Goal: Information Seeking & Learning: Learn about a topic

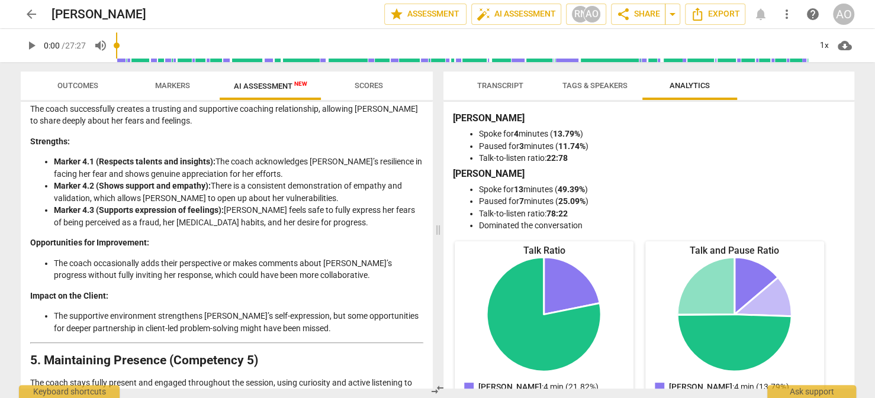
click at [621, 88] on span "Tags & Speakers" at bounding box center [594, 85] width 65 height 9
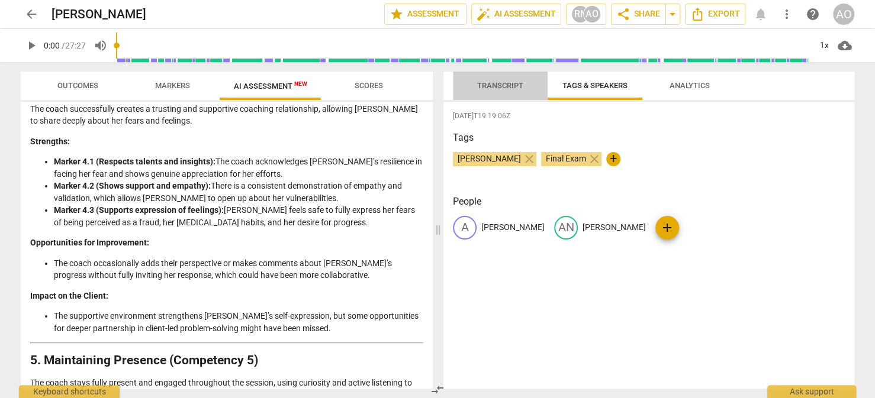
click at [499, 89] on span "Transcript" at bounding box center [500, 85] width 46 height 9
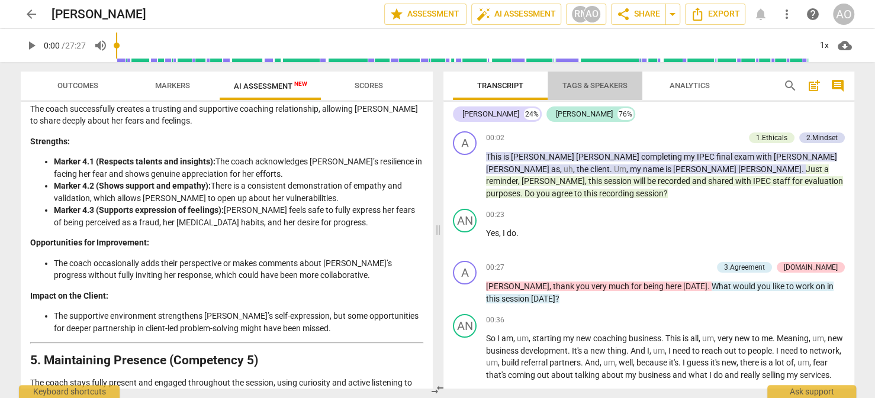
click at [608, 84] on span "Tags & Speakers" at bounding box center [594, 85] width 65 height 9
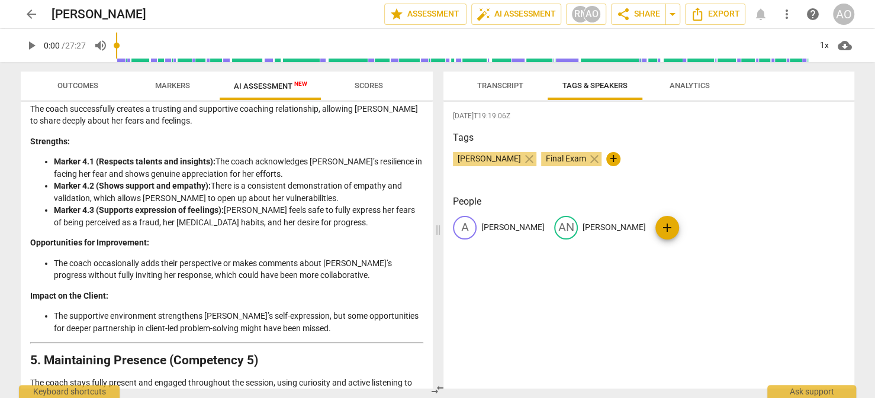
click at [689, 87] on span "Analytics" at bounding box center [690, 85] width 40 height 9
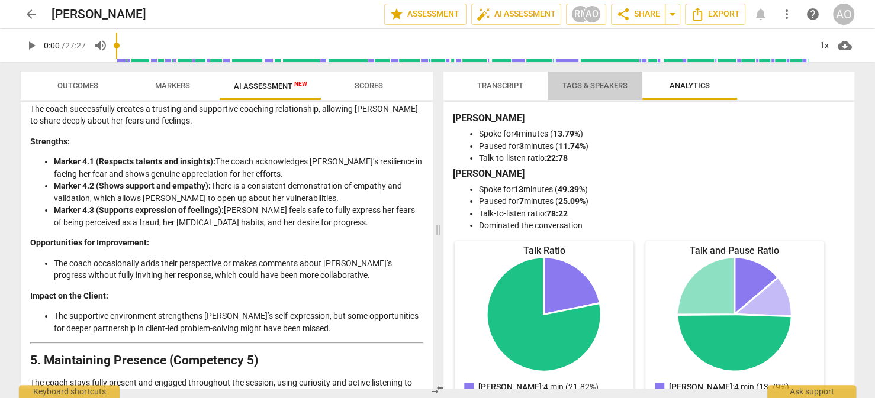
click at [599, 88] on span "Tags & Speakers" at bounding box center [594, 85] width 65 height 9
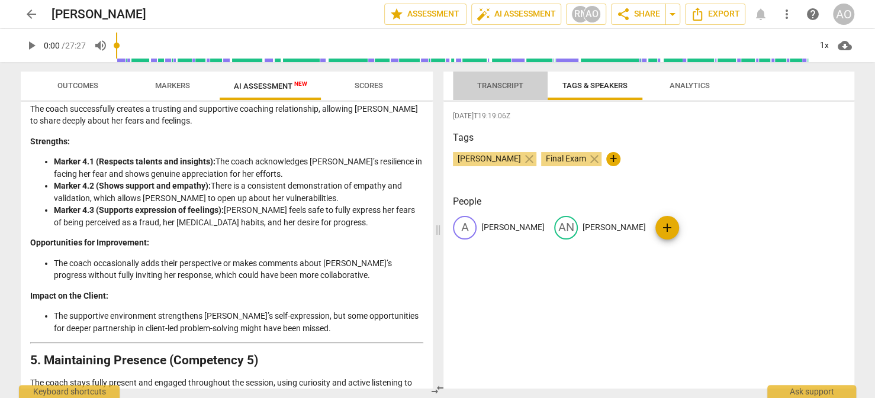
click at [507, 88] on span "Transcript" at bounding box center [500, 85] width 46 height 9
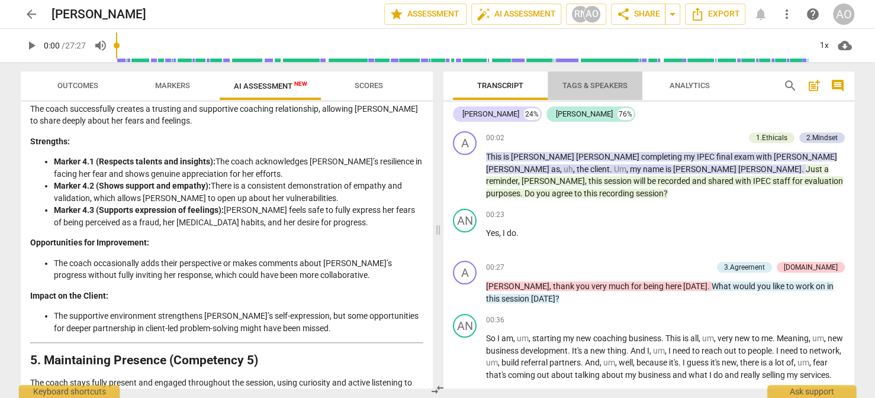
click at [604, 87] on span "Tags & Speakers" at bounding box center [594, 85] width 65 height 9
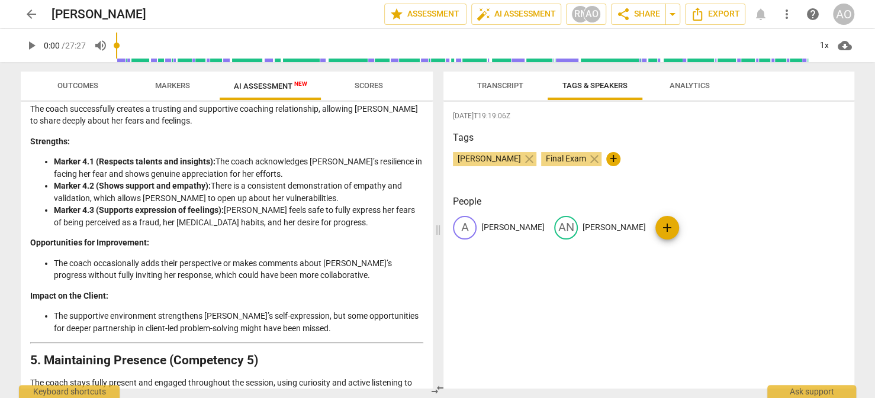
click at [683, 86] on span "Analytics" at bounding box center [690, 85] width 40 height 9
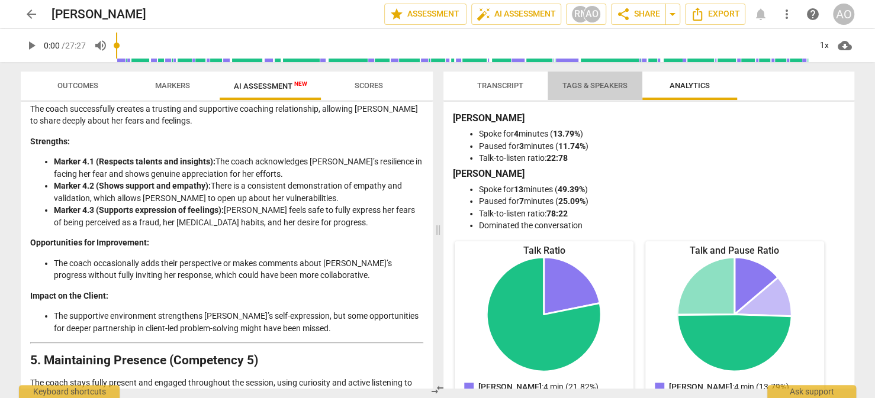
click at [613, 92] on span "Tags & Speakers" at bounding box center [595, 86] width 94 height 16
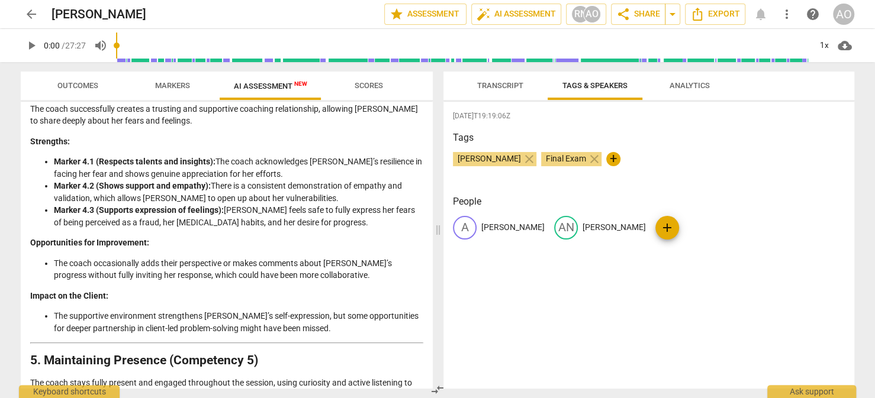
click at [690, 89] on span "Analytics" at bounding box center [690, 85] width 40 height 9
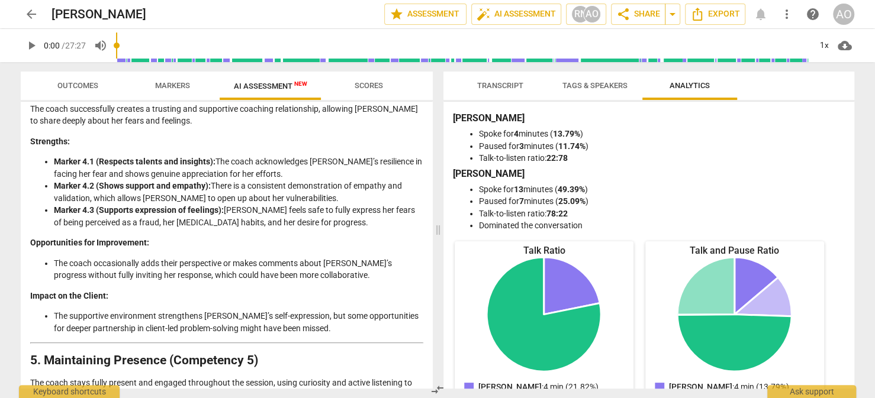
click at [610, 83] on span "Tags & Speakers" at bounding box center [594, 85] width 65 height 9
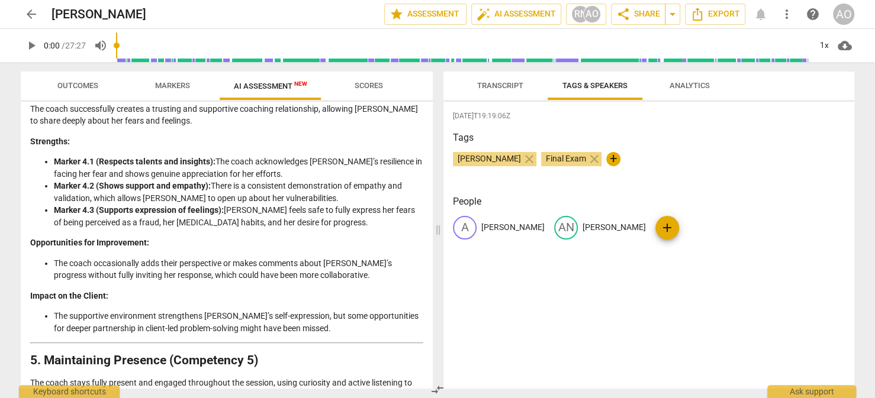
click at [497, 86] on span "Transcript" at bounding box center [500, 85] width 46 height 9
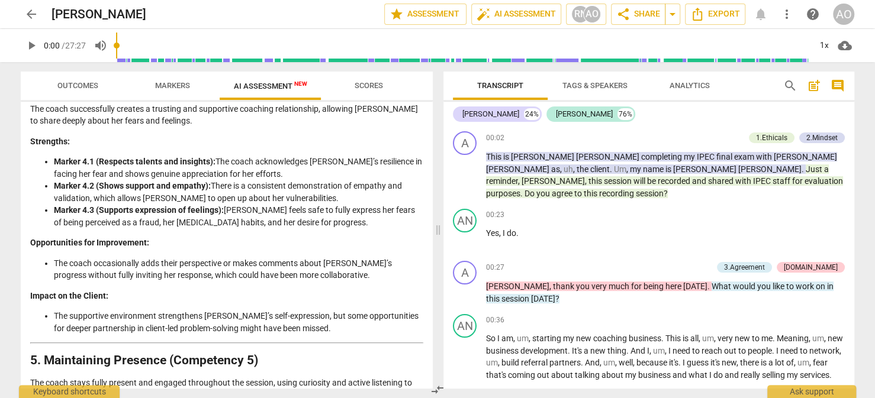
click at [607, 85] on span "Tags & Speakers" at bounding box center [594, 85] width 65 height 9
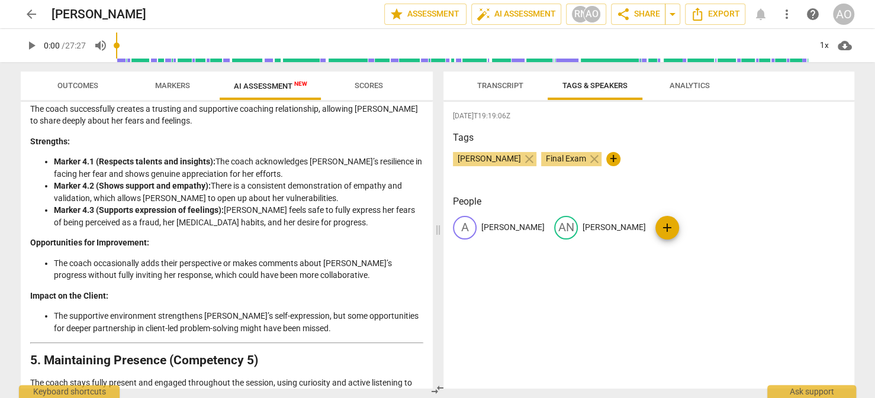
click at [679, 82] on span "Analytics" at bounding box center [690, 85] width 40 height 9
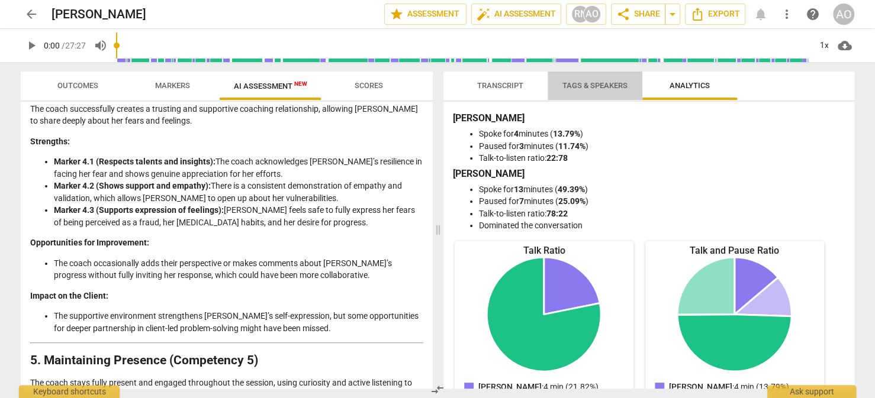
click at [591, 85] on span "Tags & Speakers" at bounding box center [594, 85] width 65 height 9
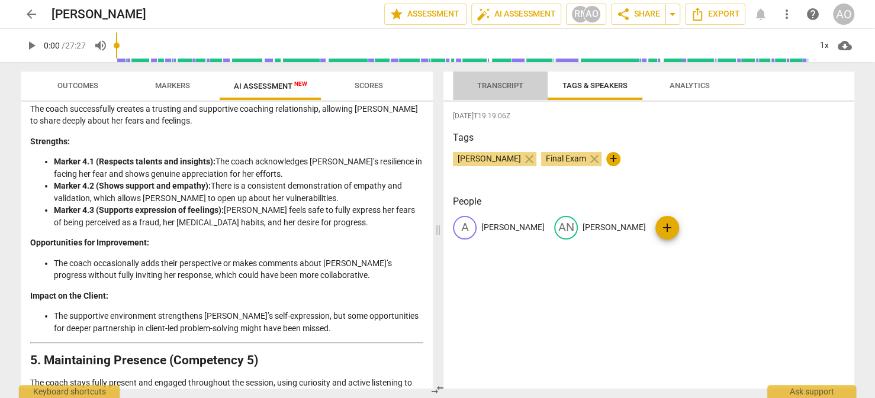
click at [519, 90] on span "Transcript" at bounding box center [500, 85] width 46 height 9
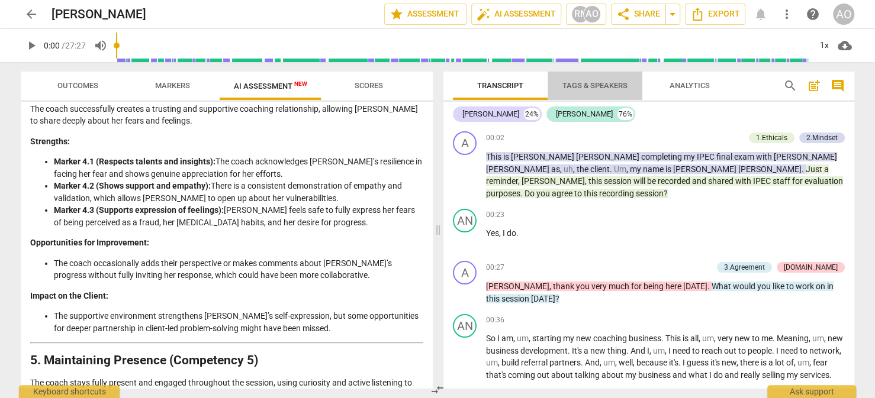
click at [602, 88] on span "Tags & Speakers" at bounding box center [594, 85] width 65 height 9
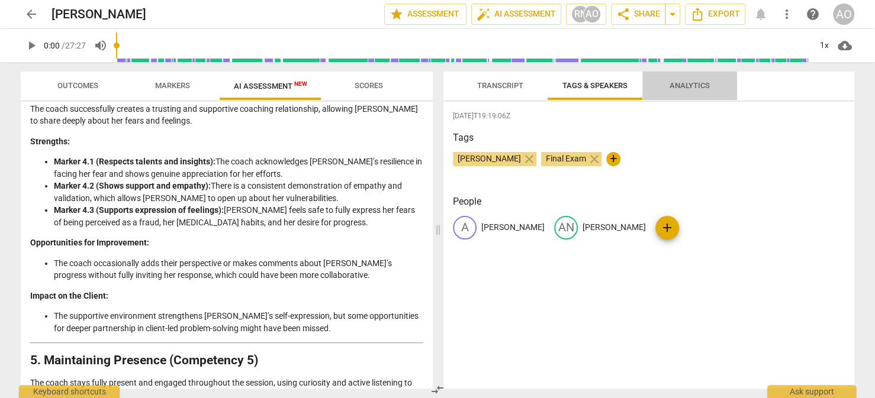
click at [674, 84] on span "Analytics" at bounding box center [690, 85] width 40 height 9
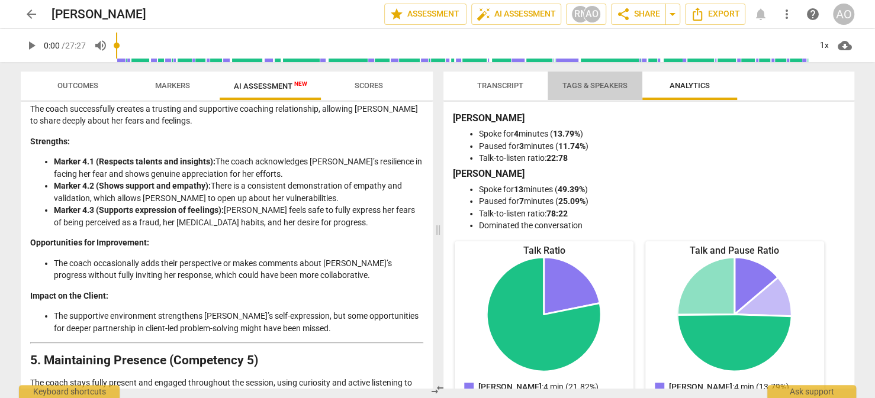
click at [591, 90] on span "Tags & Speakers" at bounding box center [594, 85] width 65 height 9
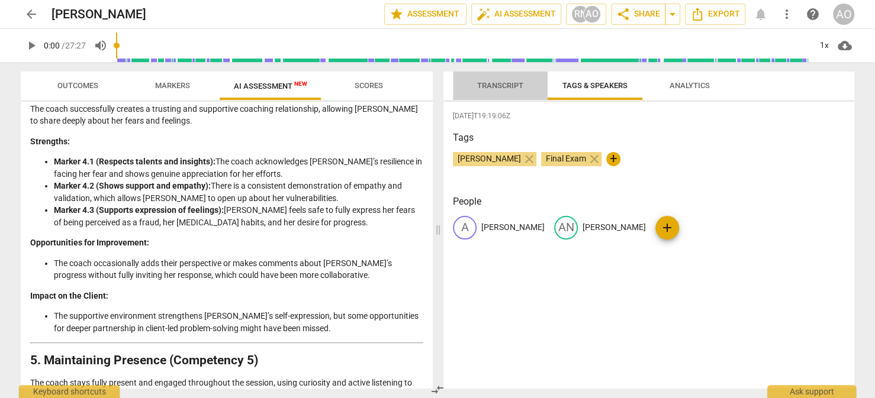
click at [522, 86] on span "Transcript" at bounding box center [500, 85] width 46 height 9
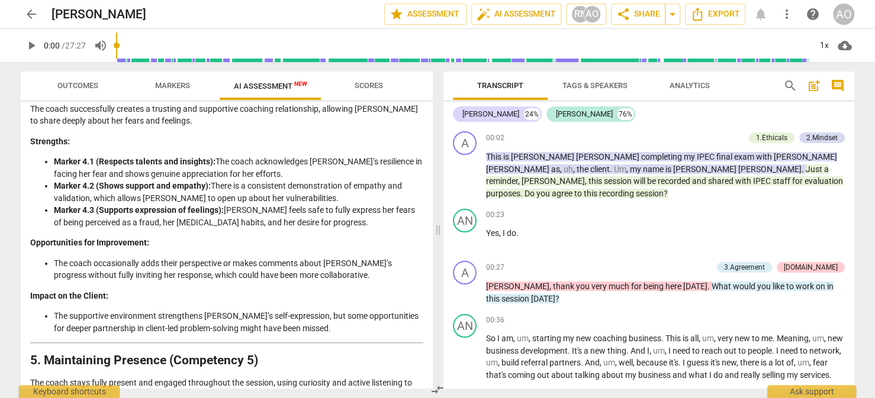
click at [586, 85] on span "Tags & Speakers" at bounding box center [594, 85] width 65 height 9
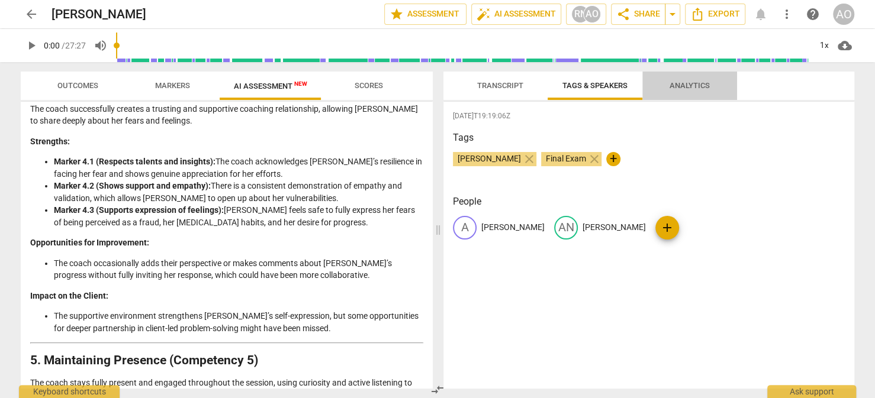
click at [684, 85] on span "Analytics" at bounding box center [690, 85] width 40 height 9
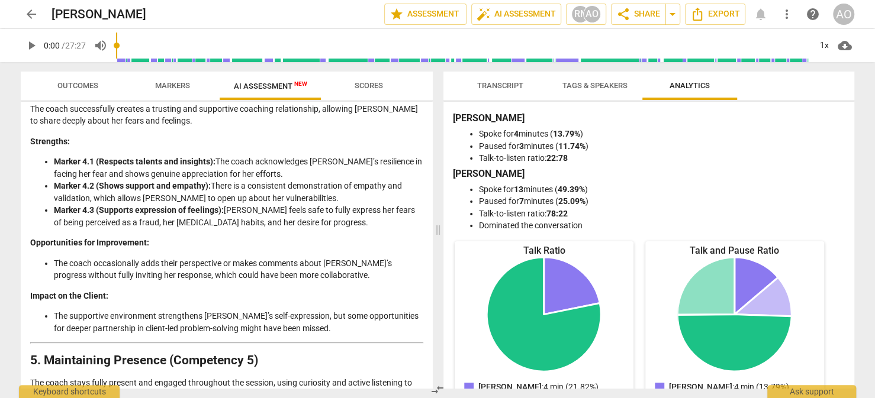
click at [599, 85] on span "Tags & Speakers" at bounding box center [594, 85] width 65 height 9
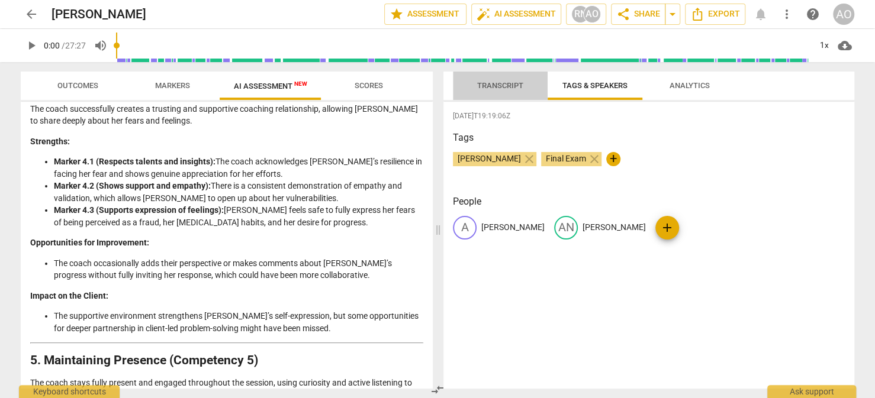
click at [490, 88] on span "Transcript" at bounding box center [500, 85] width 46 height 9
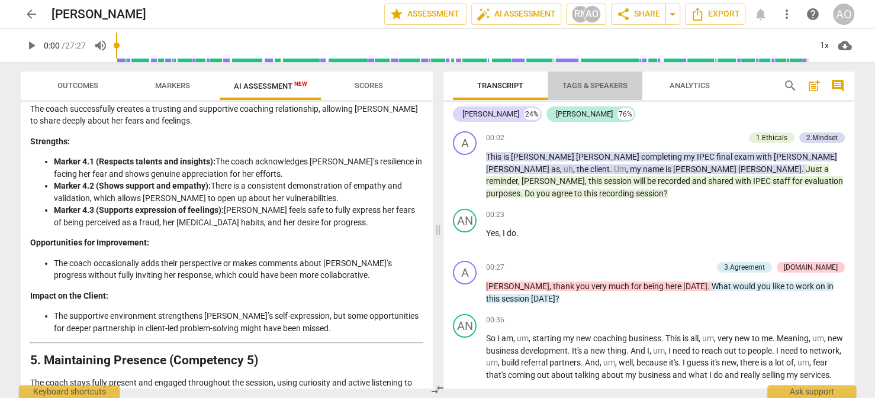
click at [596, 84] on span "Tags & Speakers" at bounding box center [594, 85] width 65 height 9
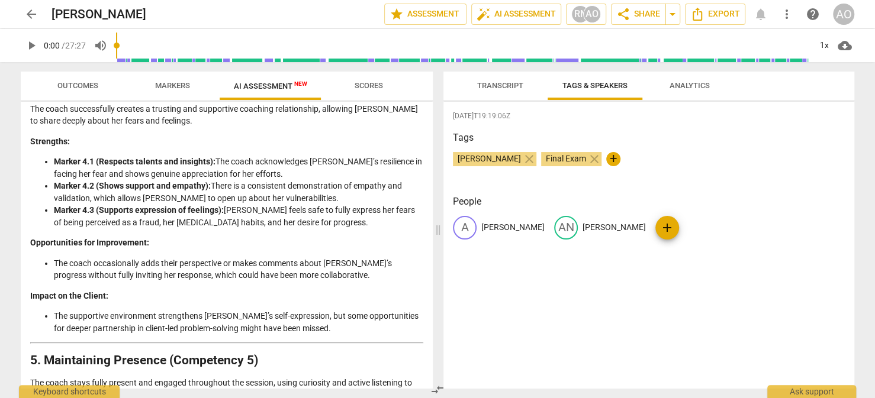
click at [694, 80] on span "Analytics" at bounding box center [689, 86] width 69 height 16
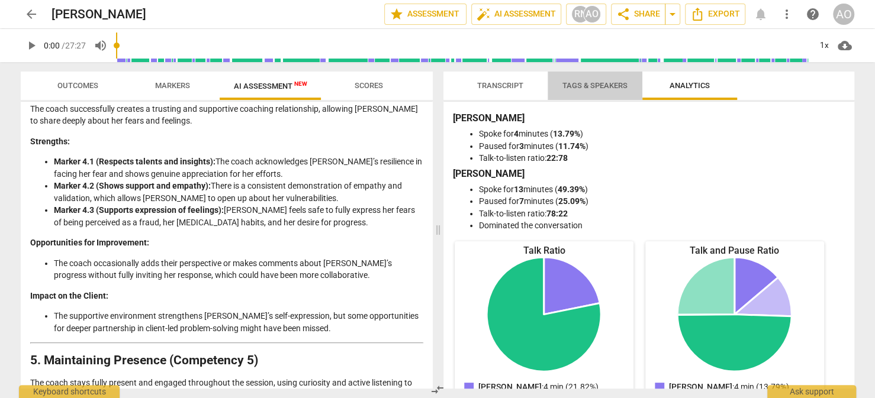
click at [593, 86] on span "Tags & Speakers" at bounding box center [594, 85] width 65 height 9
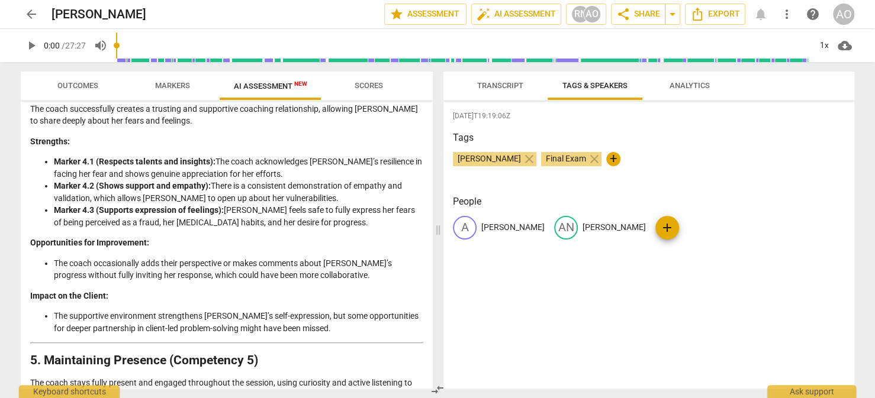
click at [499, 86] on span "Transcript" at bounding box center [500, 85] width 46 height 9
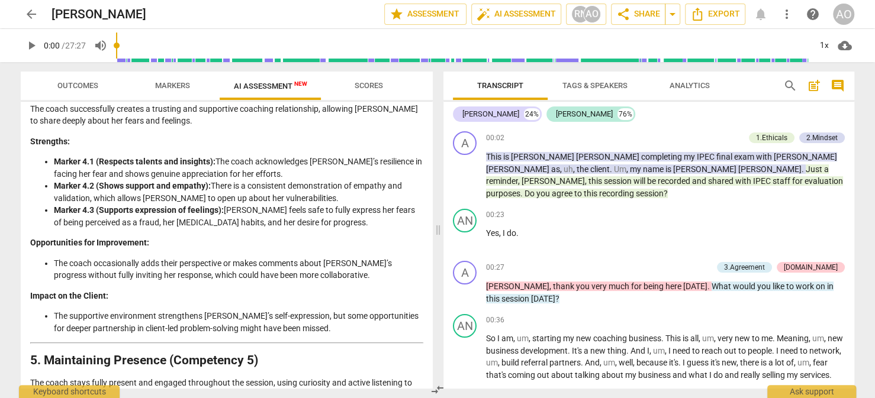
click at [588, 86] on span "Tags & Speakers" at bounding box center [594, 85] width 65 height 9
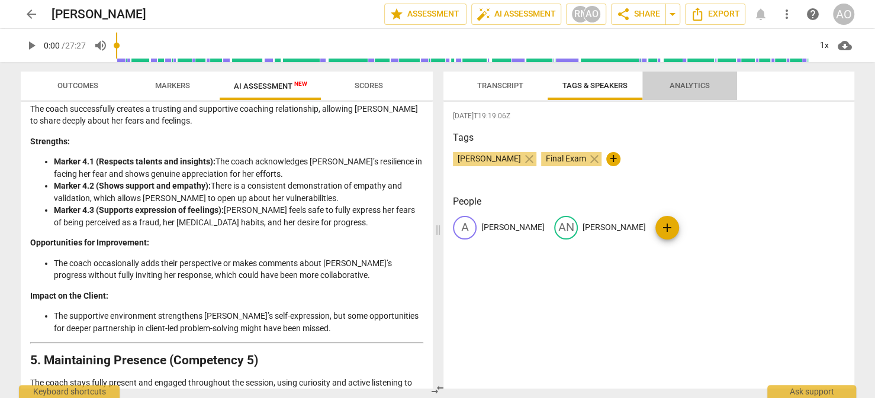
click at [681, 88] on span "Analytics" at bounding box center [690, 85] width 40 height 9
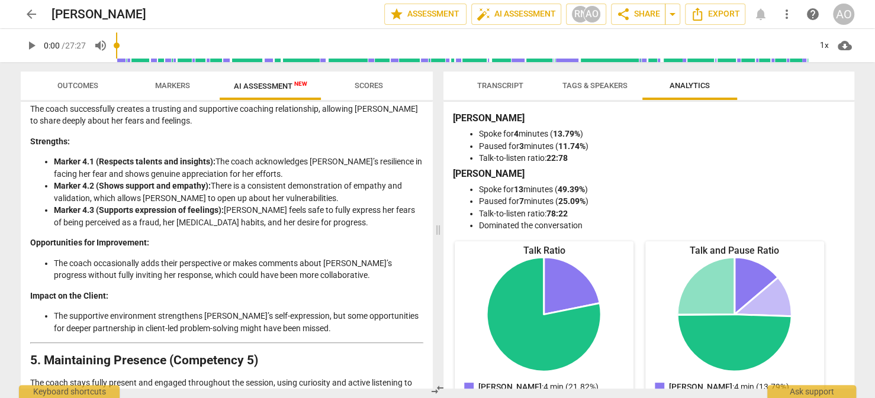
click at [610, 87] on span "Tags & Speakers" at bounding box center [594, 85] width 65 height 9
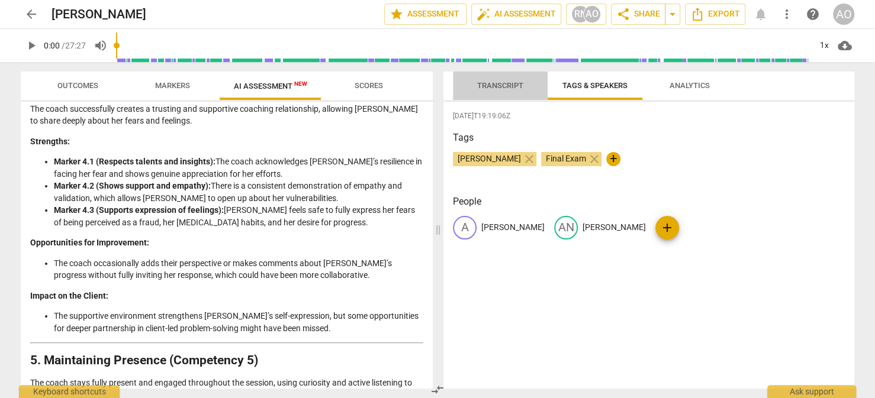
click at [499, 88] on span "Transcript" at bounding box center [500, 85] width 46 height 9
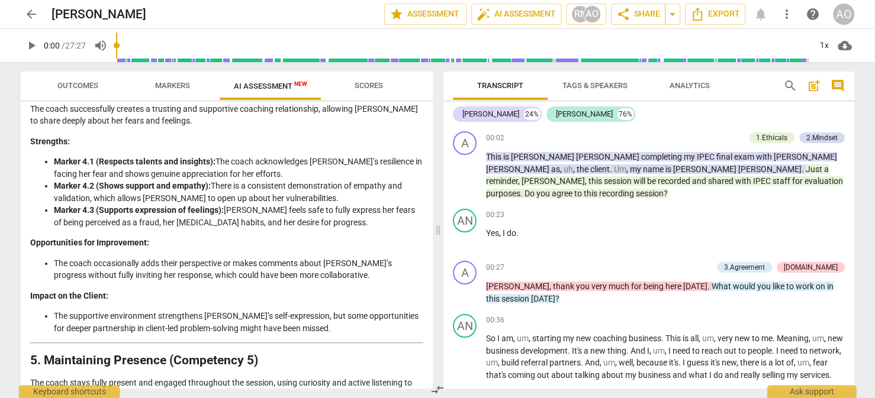
click at [601, 86] on span "Tags & Speakers" at bounding box center [594, 85] width 65 height 9
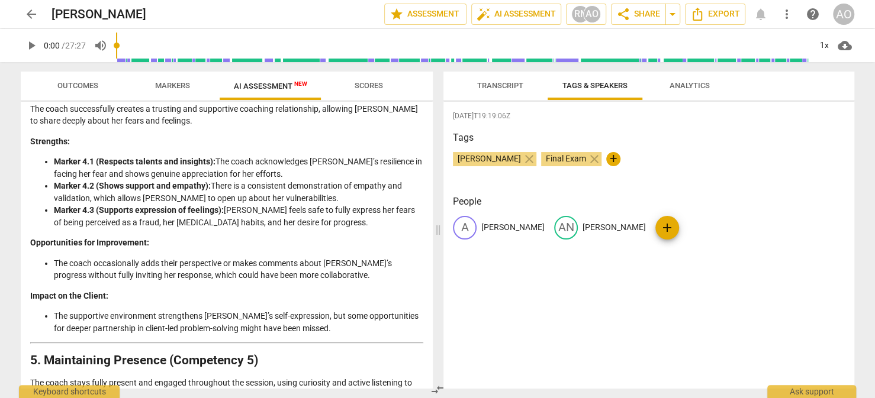
click at [678, 84] on span "Analytics" at bounding box center [690, 85] width 40 height 9
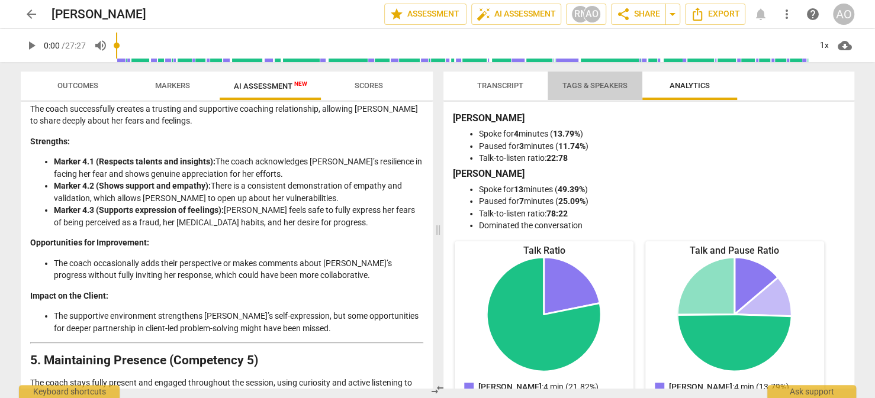
click at [607, 86] on span "Tags & Speakers" at bounding box center [594, 85] width 65 height 9
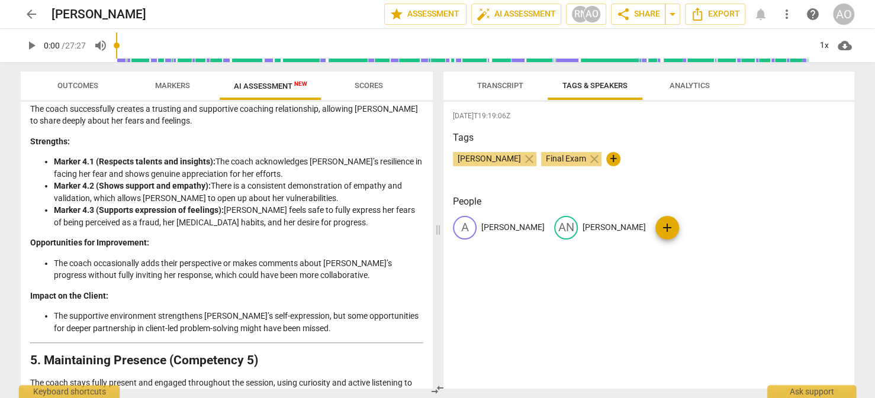
click at [513, 83] on span "Transcript" at bounding box center [500, 85] width 46 height 9
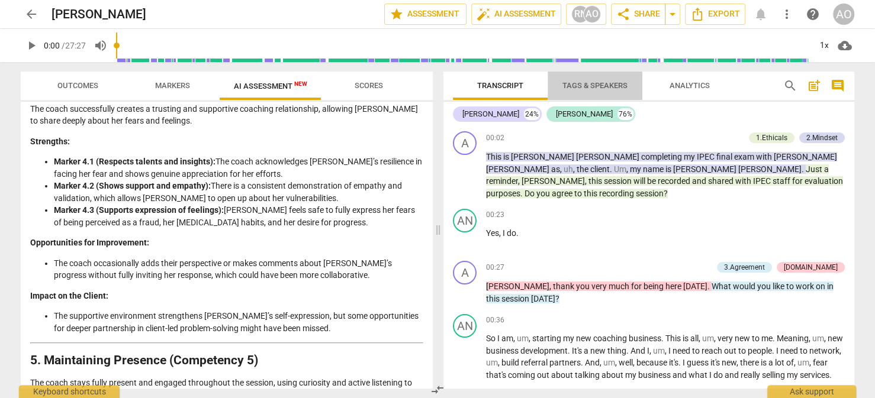
click at [582, 86] on span "Tags & Speakers" at bounding box center [594, 85] width 65 height 9
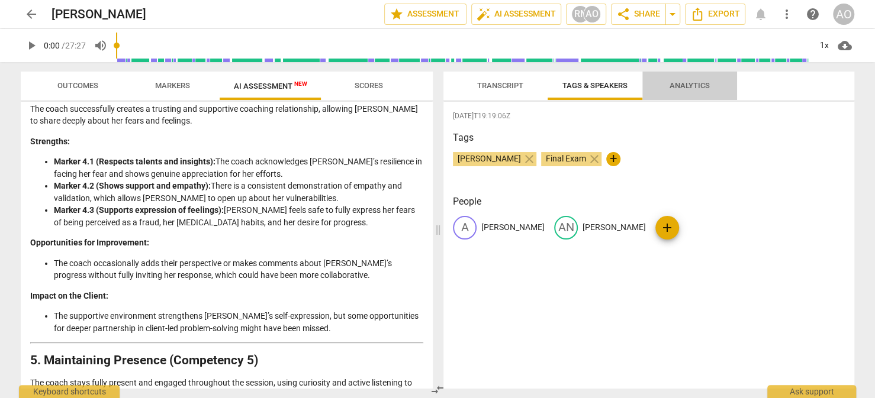
click at [673, 86] on span "Analytics" at bounding box center [690, 85] width 40 height 9
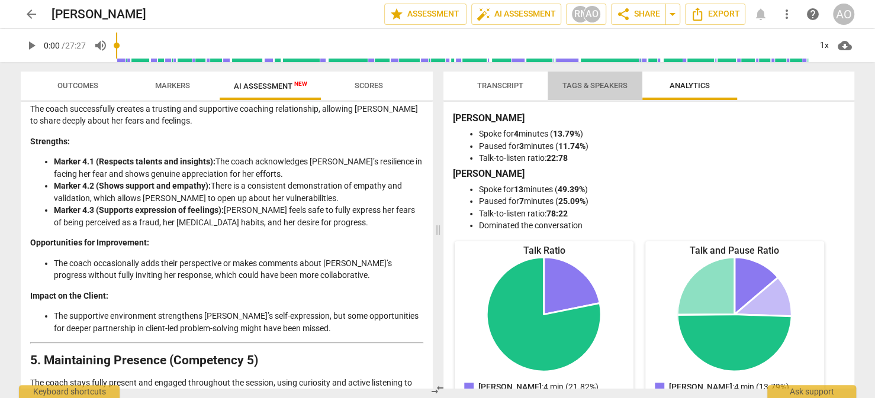
click at [605, 85] on span "Tags & Speakers" at bounding box center [594, 85] width 65 height 9
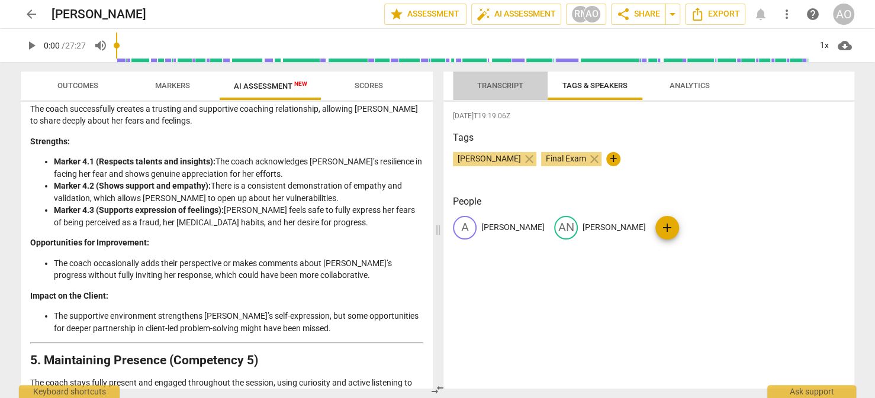
click at [496, 86] on span "Transcript" at bounding box center [500, 85] width 46 height 9
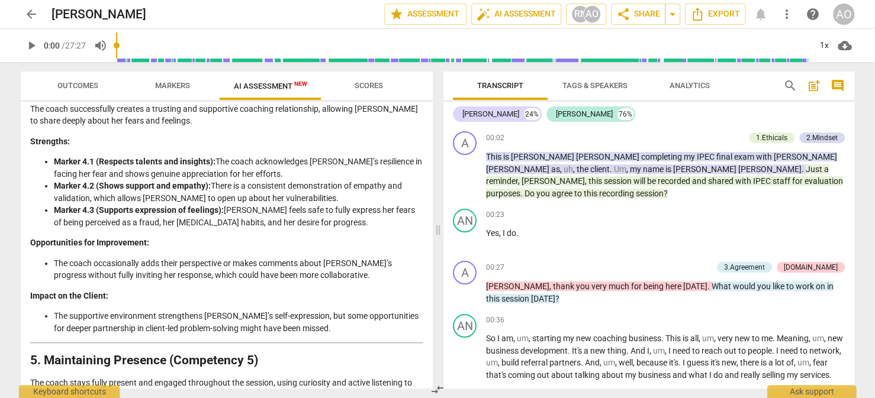
click at [599, 86] on span "Tags & Speakers" at bounding box center [594, 85] width 65 height 9
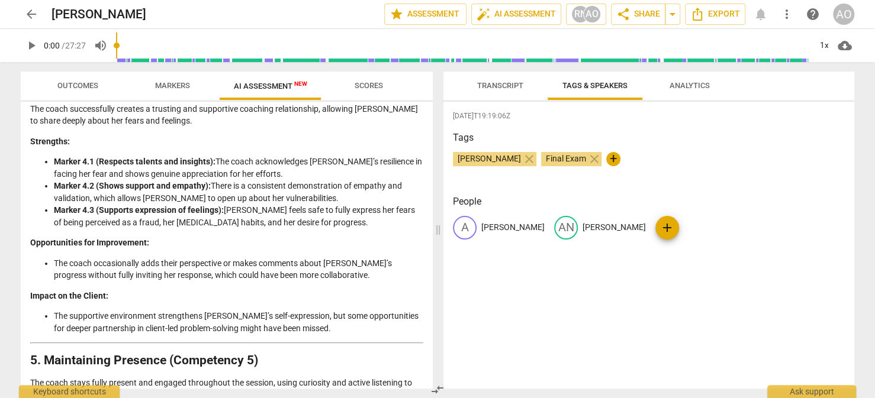
click at [679, 85] on span "Analytics" at bounding box center [690, 85] width 40 height 9
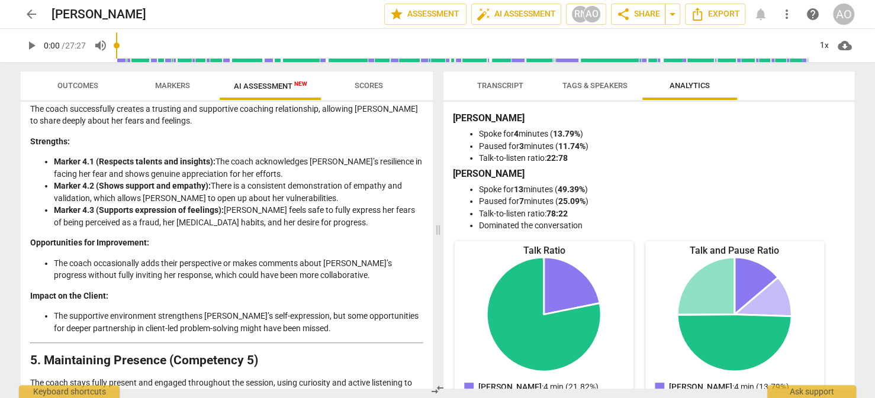
click at [619, 86] on span "Tags & Speakers" at bounding box center [594, 85] width 65 height 9
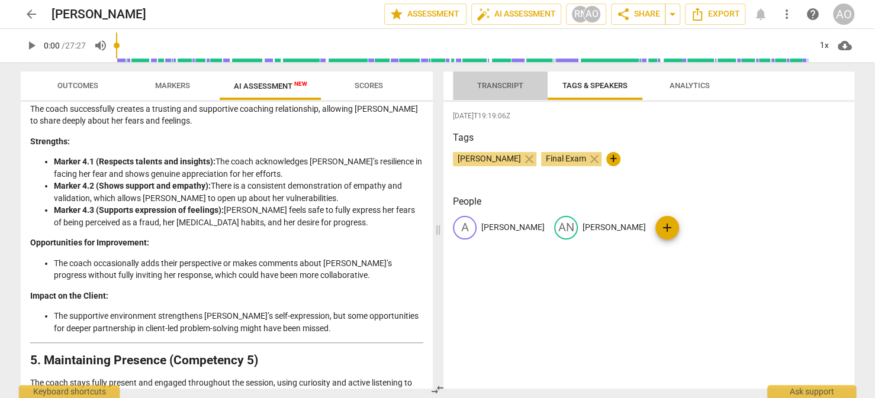
click at [503, 85] on span "Transcript" at bounding box center [500, 85] width 46 height 9
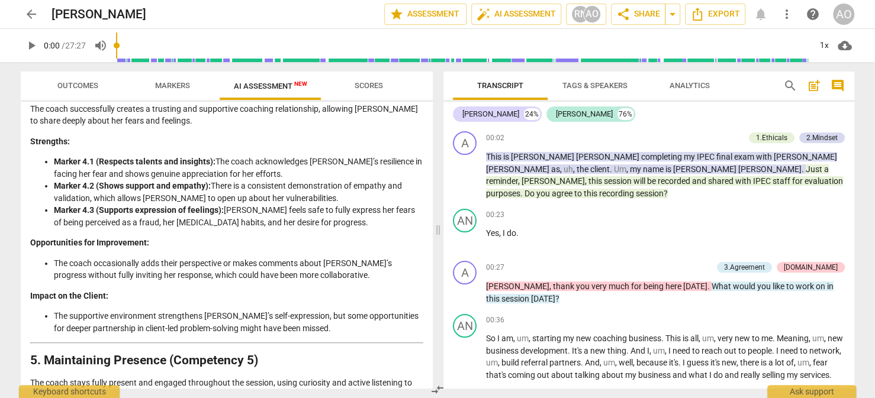
click at [588, 87] on span "Tags & Speakers" at bounding box center [594, 85] width 65 height 9
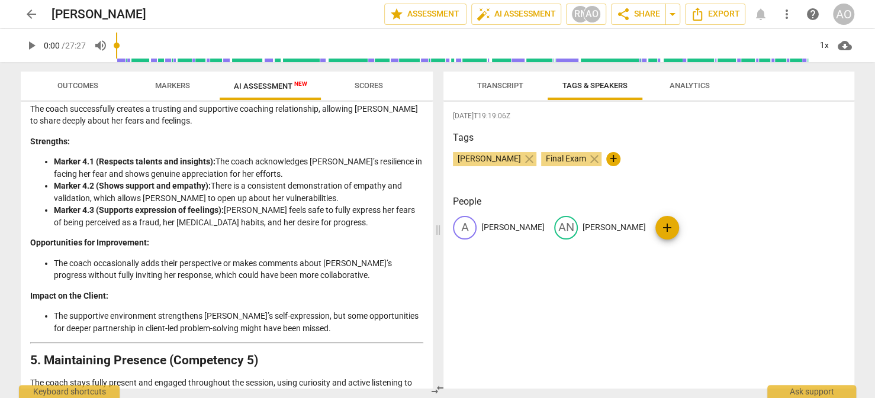
click at [684, 88] on span "Analytics" at bounding box center [690, 85] width 40 height 9
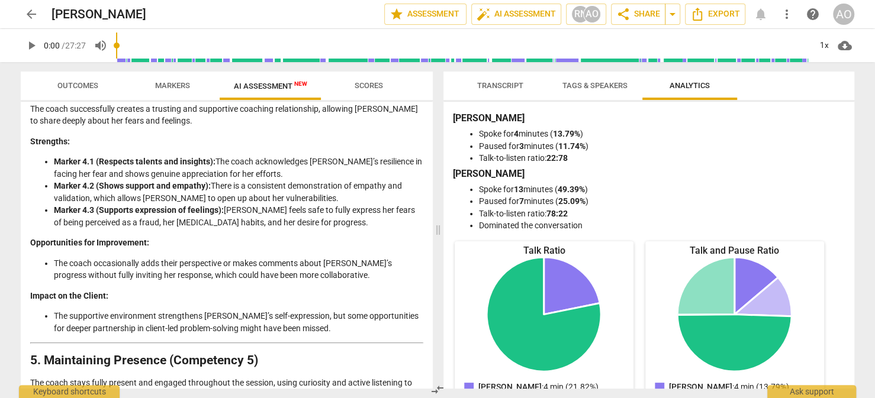
click at [609, 88] on span "Tags & Speakers" at bounding box center [594, 85] width 65 height 9
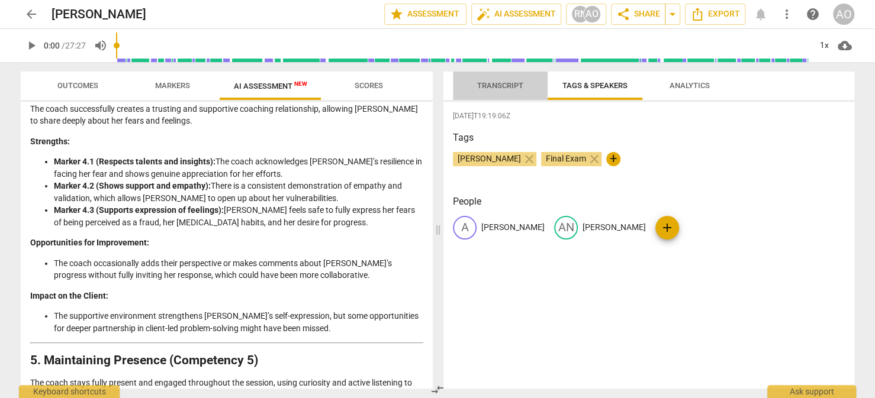
click at [487, 89] on span "Transcript" at bounding box center [500, 85] width 46 height 9
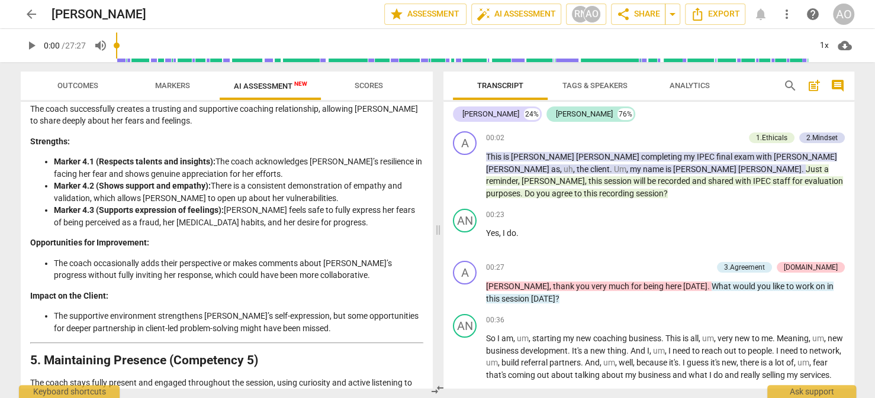
click at [602, 82] on span "Tags & Speakers" at bounding box center [594, 85] width 65 height 9
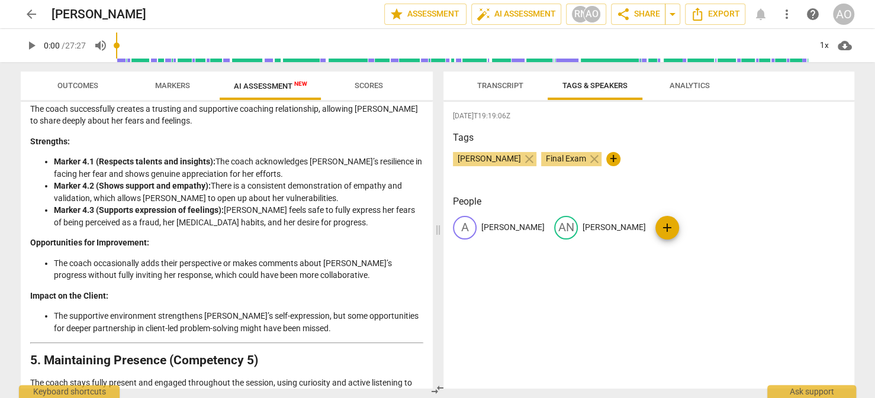
click at [674, 83] on span "Analytics" at bounding box center [690, 85] width 40 height 9
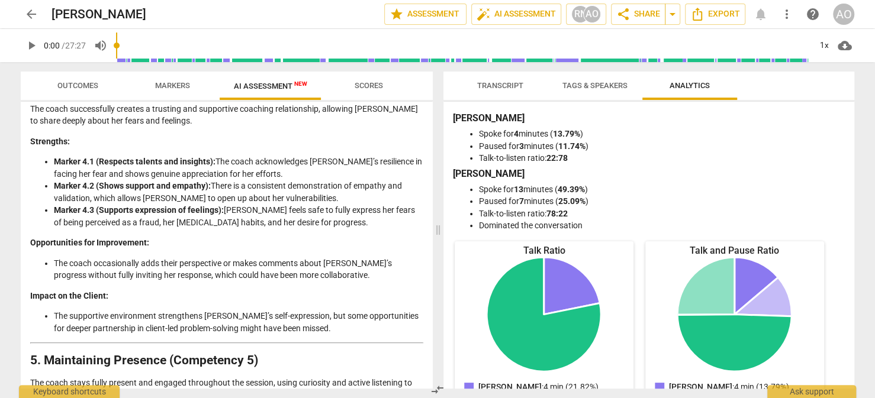
click at [599, 82] on span "Tags & Speakers" at bounding box center [594, 85] width 65 height 9
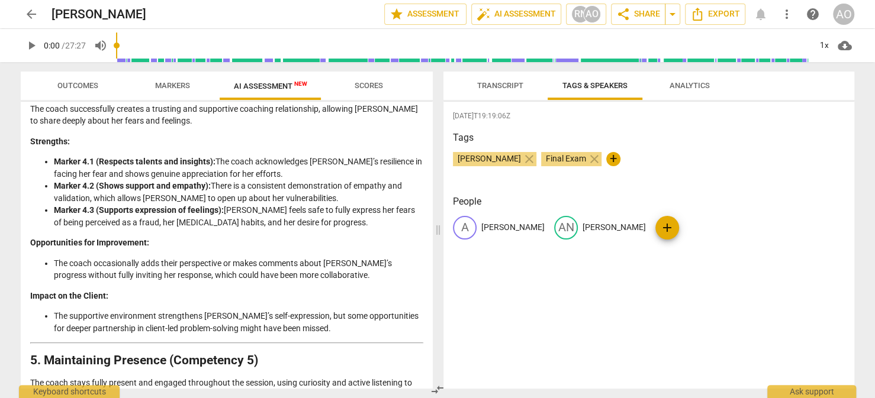
click at [503, 82] on span "Transcript" at bounding box center [500, 85] width 46 height 9
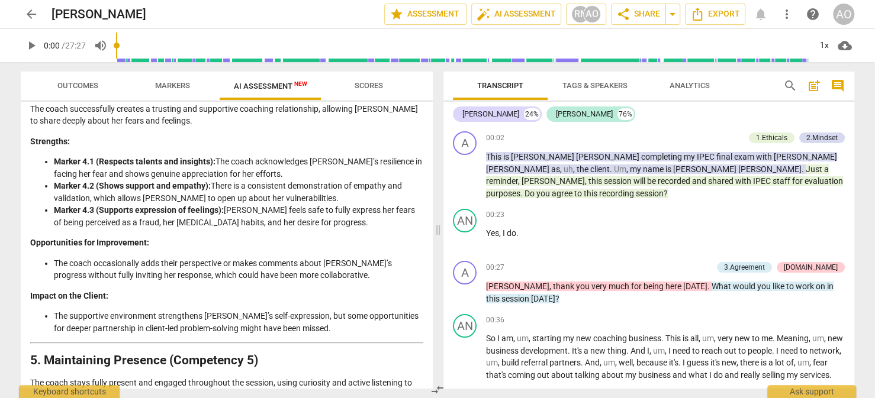
click at [612, 89] on span "Tags & Speakers" at bounding box center [594, 85] width 65 height 9
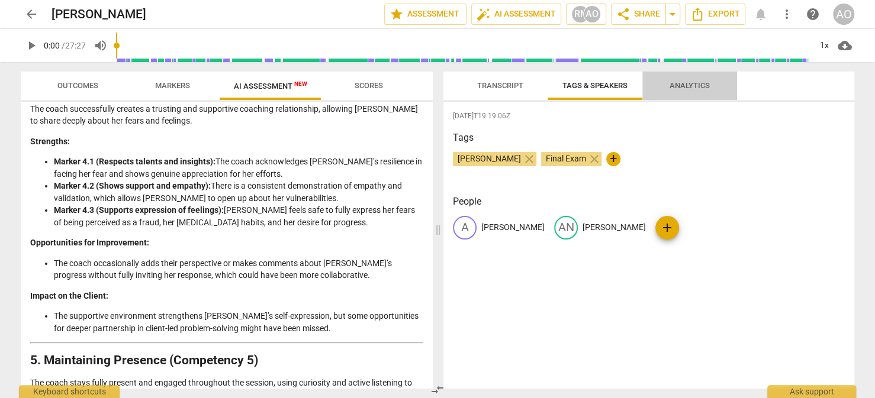
click at [679, 89] on span "Analytics" at bounding box center [690, 85] width 40 height 9
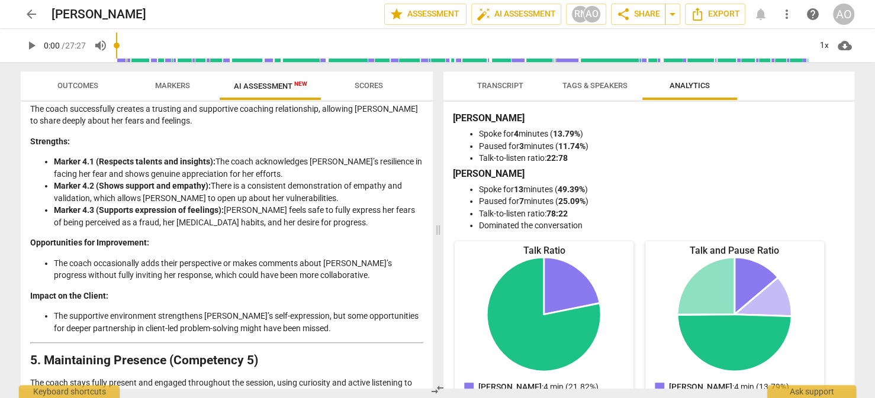
click at [522, 86] on span "Transcript" at bounding box center [500, 85] width 46 height 9
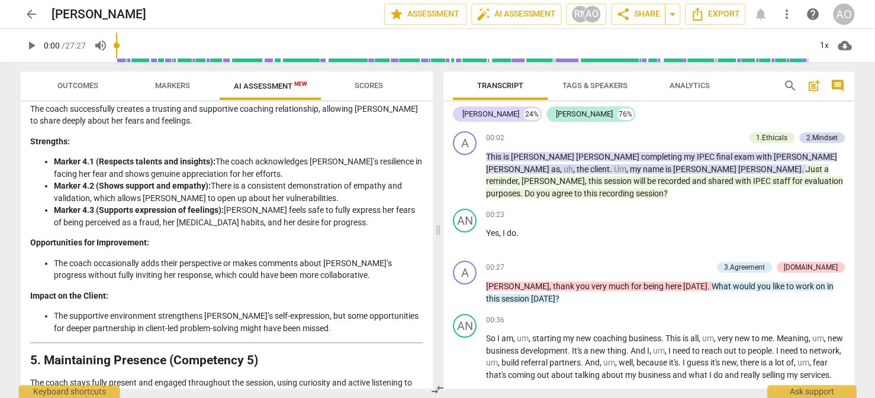
click at [577, 86] on span "Tags & Speakers" at bounding box center [594, 85] width 65 height 9
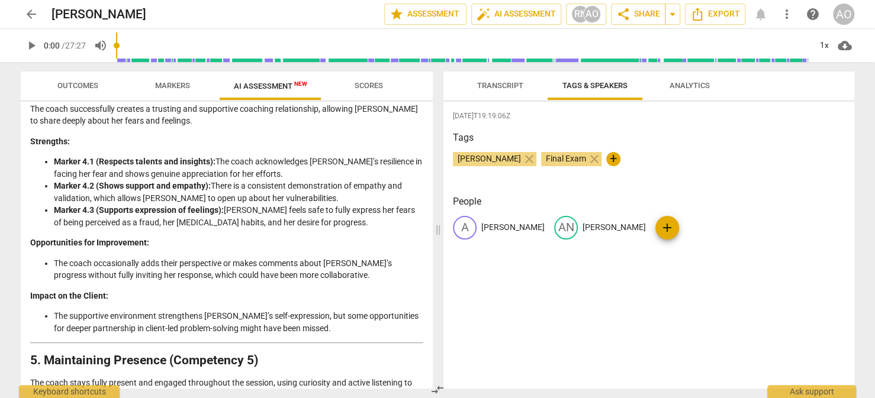
click at [674, 82] on span "Analytics" at bounding box center [690, 85] width 40 height 9
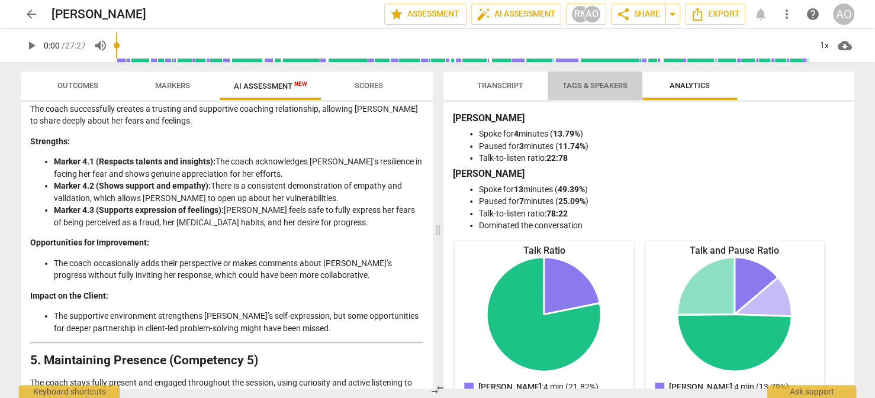
click at [604, 82] on span "Tags & Speakers" at bounding box center [594, 85] width 65 height 9
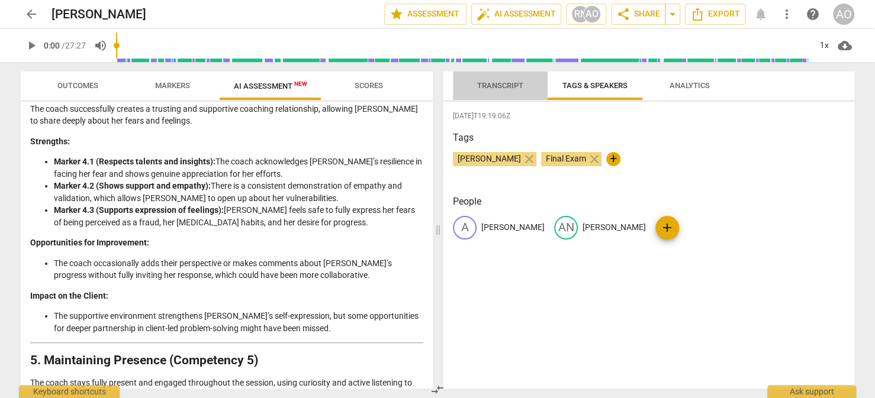
click at [514, 89] on span "Transcript" at bounding box center [500, 85] width 46 height 9
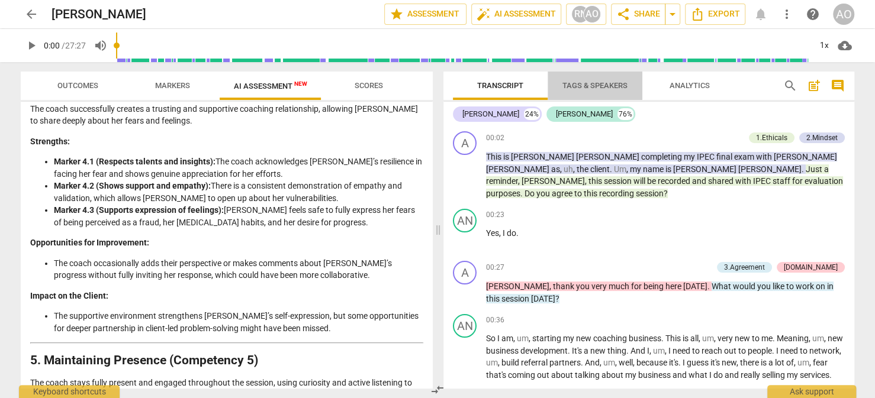
click at [578, 86] on span "Tags & Speakers" at bounding box center [594, 85] width 65 height 9
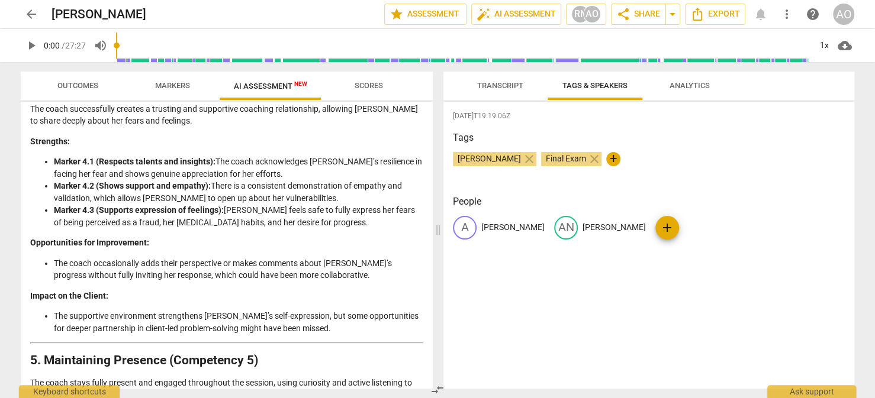
click at [681, 84] on span "Analytics" at bounding box center [690, 85] width 40 height 9
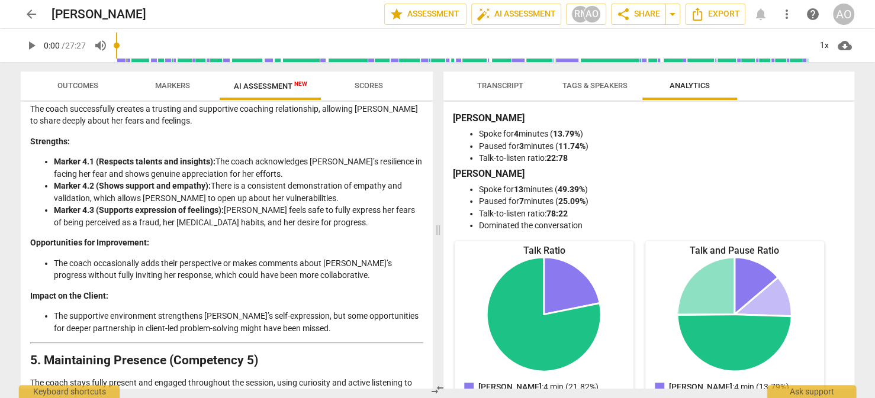
click at [506, 87] on span "Transcript" at bounding box center [500, 85] width 46 height 9
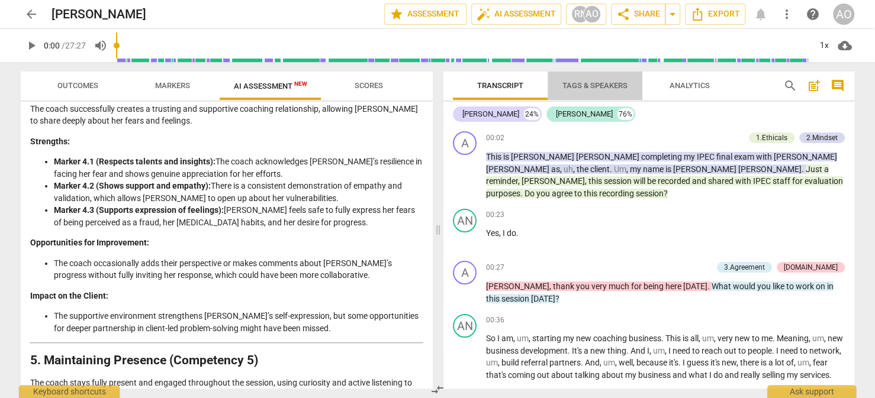
click at [577, 86] on span "Tags & Speakers" at bounding box center [594, 85] width 65 height 9
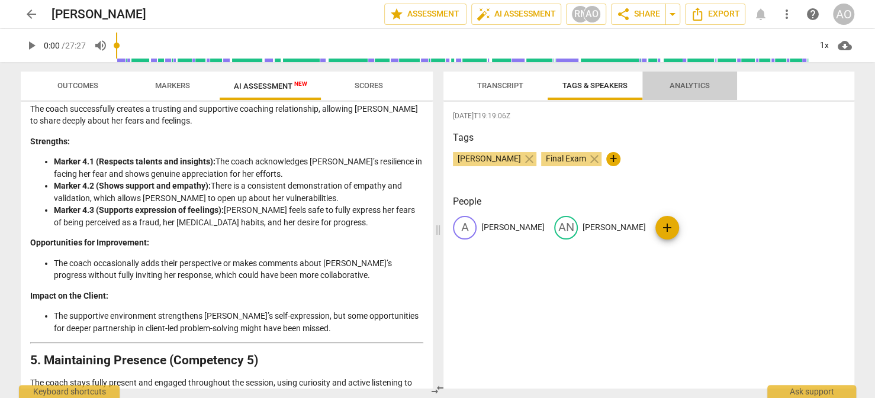
click at [671, 84] on span "Analytics" at bounding box center [690, 85] width 40 height 9
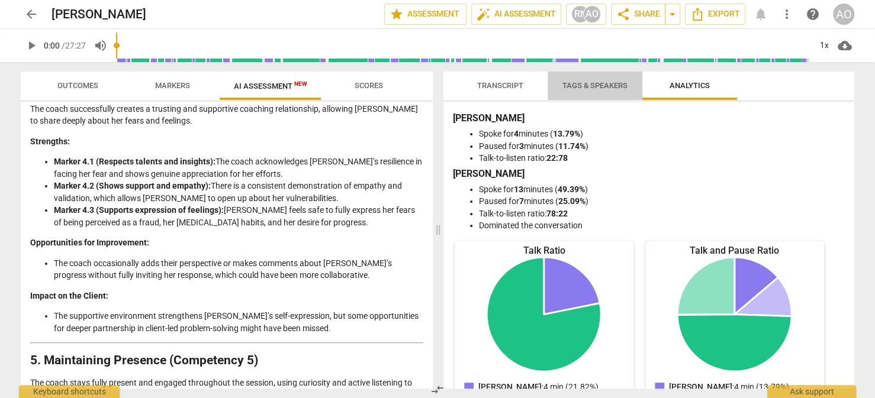
click at [590, 90] on span "Tags & Speakers" at bounding box center [595, 86] width 94 height 16
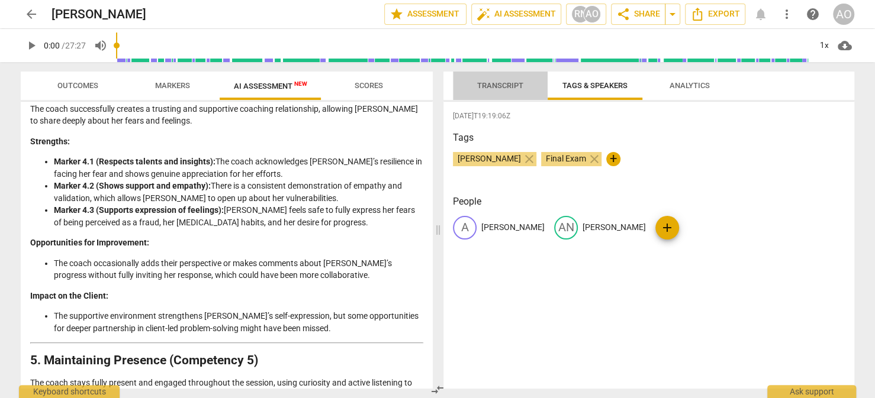
click at [498, 83] on span "Transcript" at bounding box center [500, 85] width 46 height 9
